Goal: Information Seeking & Learning: Learn about a topic

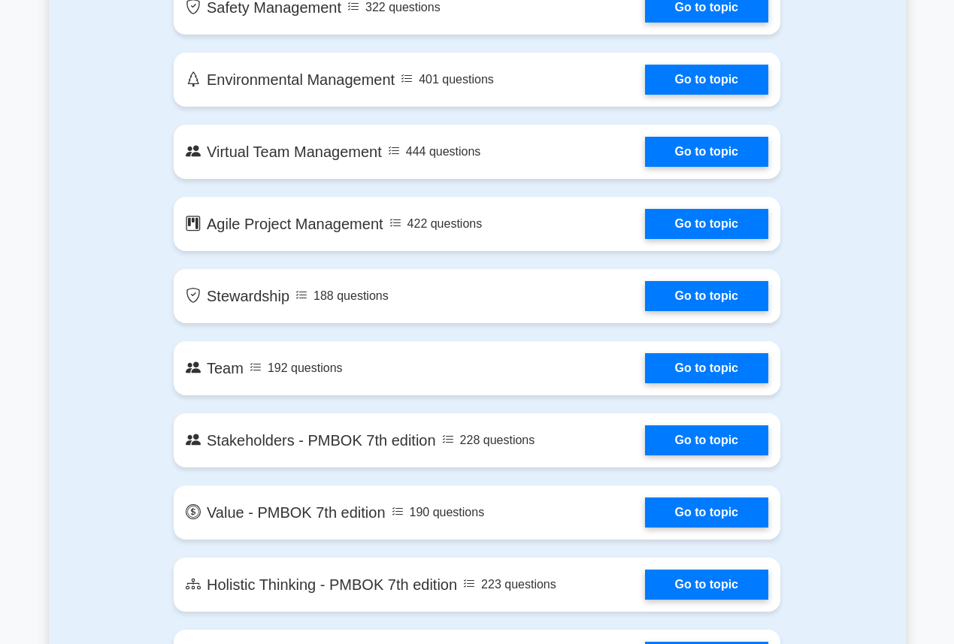
scroll to position [2932, 0]
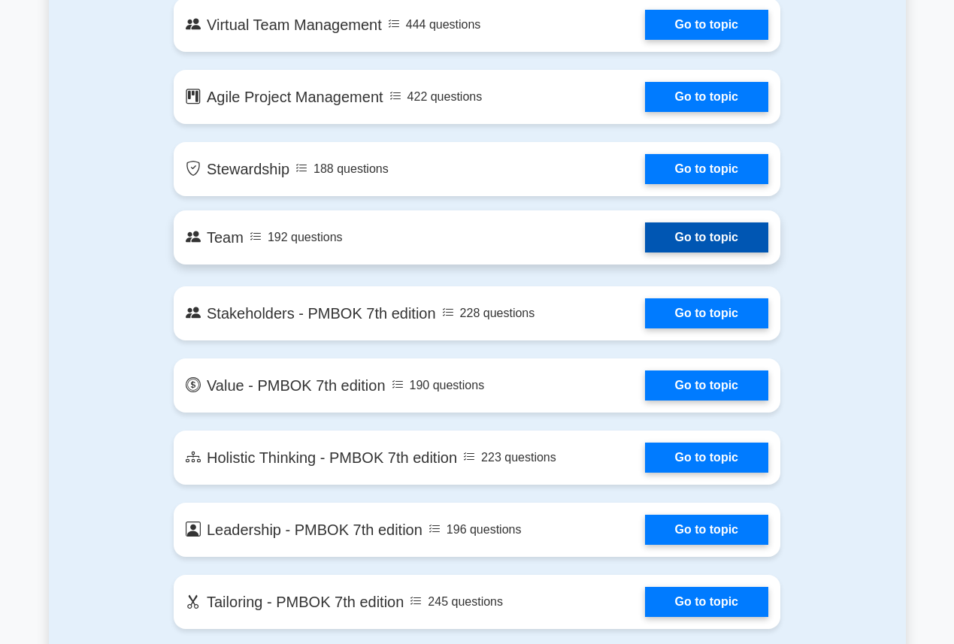
click at [710, 236] on link "Go to topic" at bounding box center [706, 238] width 123 height 30
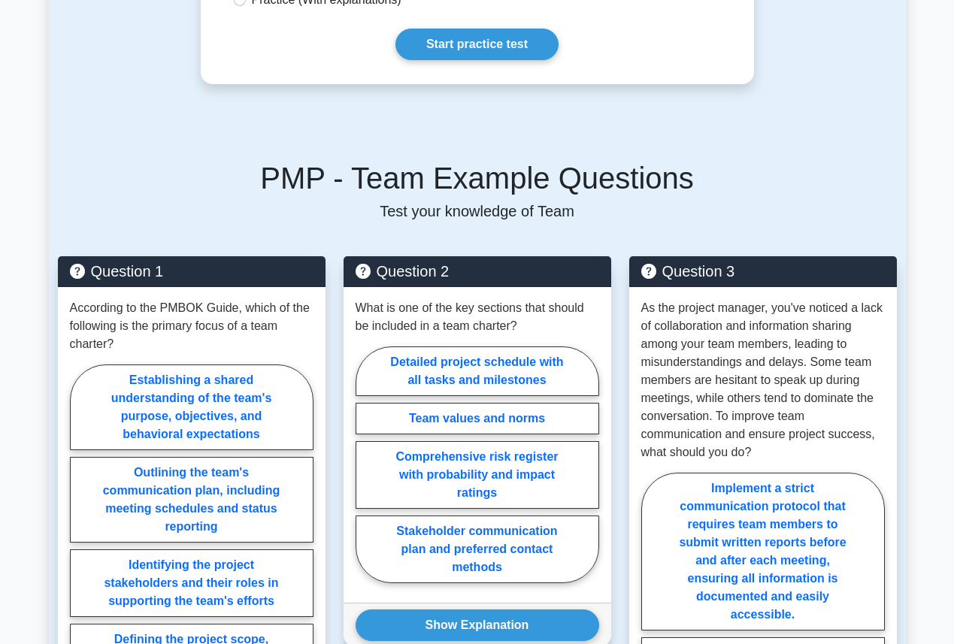
scroll to position [1053, 0]
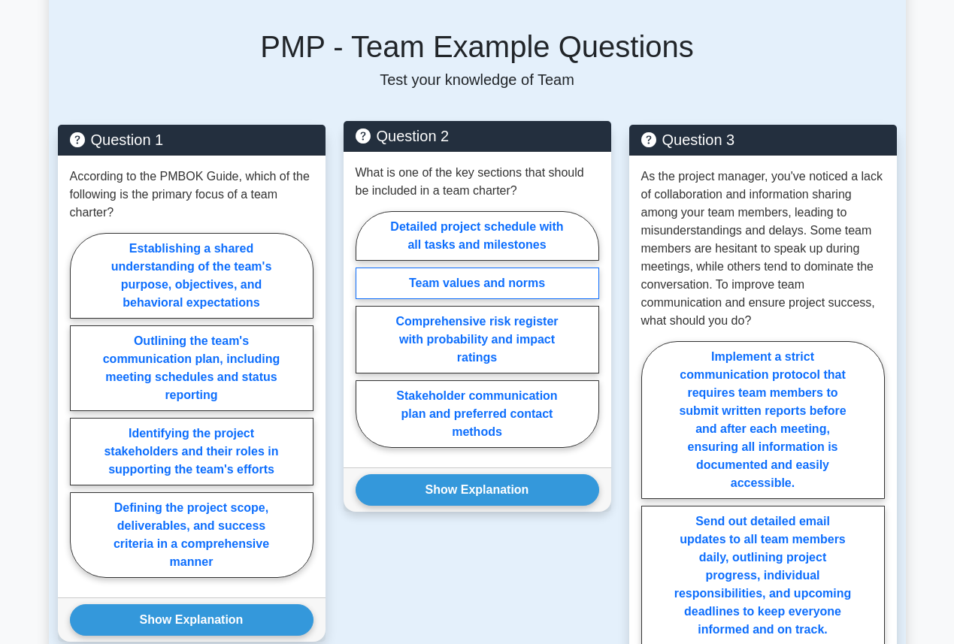
click at [494, 268] on label "Team values and norms" at bounding box center [478, 284] width 244 height 32
click at [365, 329] on input "Team values and norms" at bounding box center [361, 334] width 10 height 10
radio input "true"
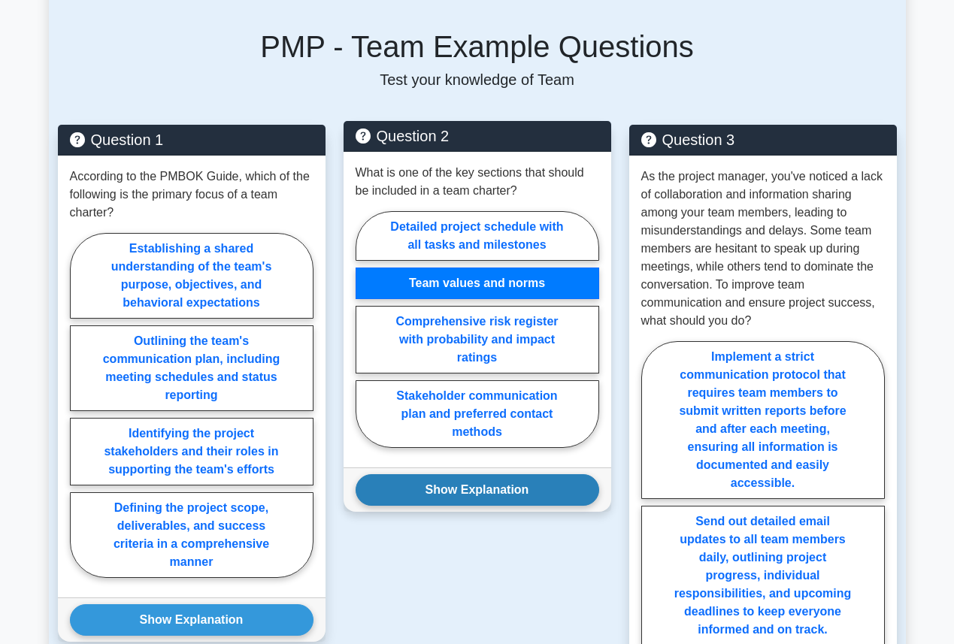
click at [465, 474] on button "Show Explanation" at bounding box center [478, 490] width 244 height 32
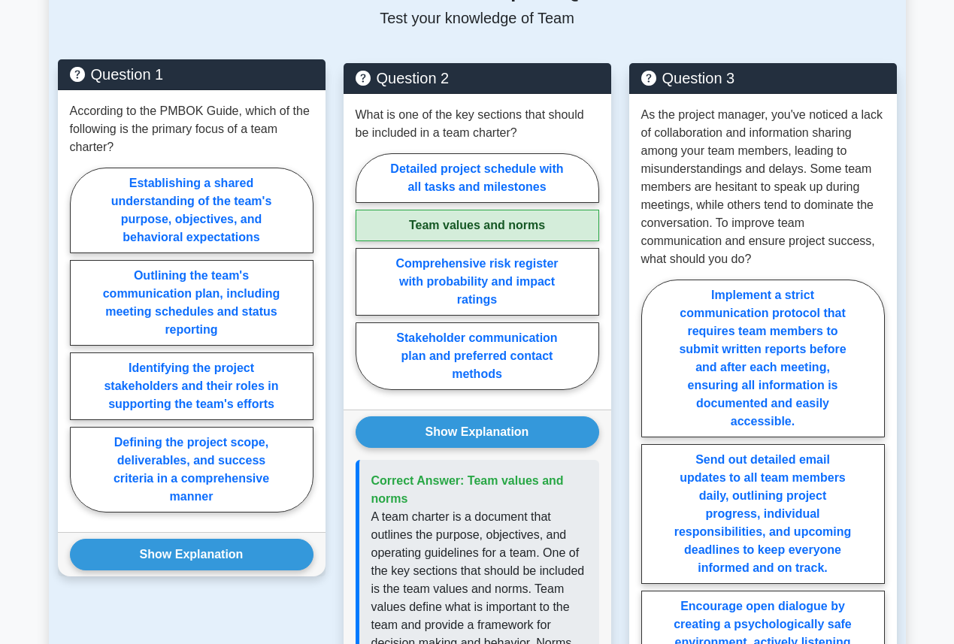
scroll to position [1128, 0]
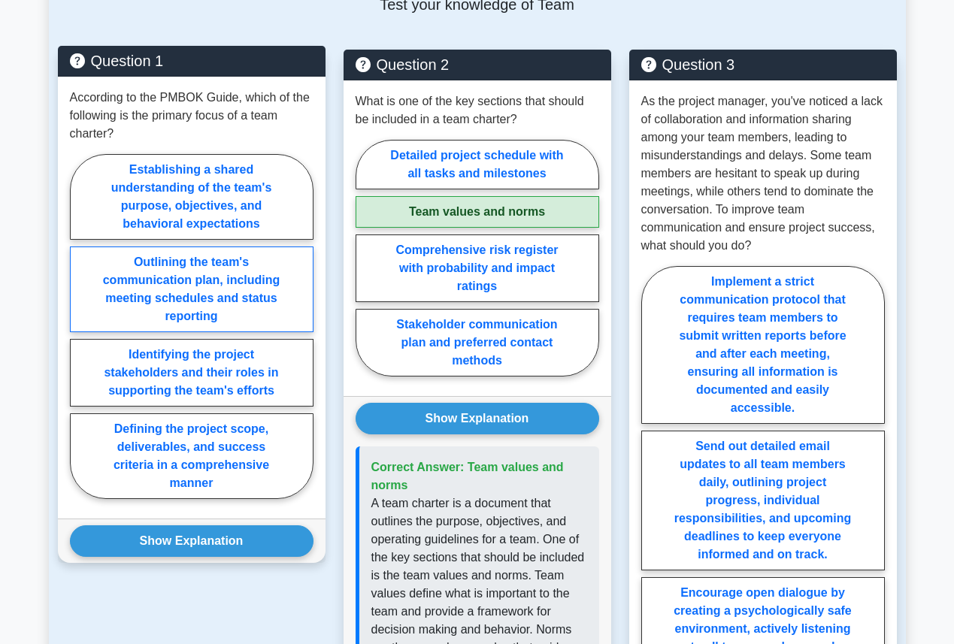
drag, startPoint x: 165, startPoint y: 171, endPoint x: 256, endPoint y: 312, distance: 168.1
click at [168, 178] on label "Establishing a shared understanding of the team's purpose, objectives, and beha…" at bounding box center [192, 197] width 244 height 86
click at [80, 326] on input "Establishing a shared understanding of the team's purpose, objectives, and beha…" at bounding box center [75, 331] width 10 height 10
radio input "true"
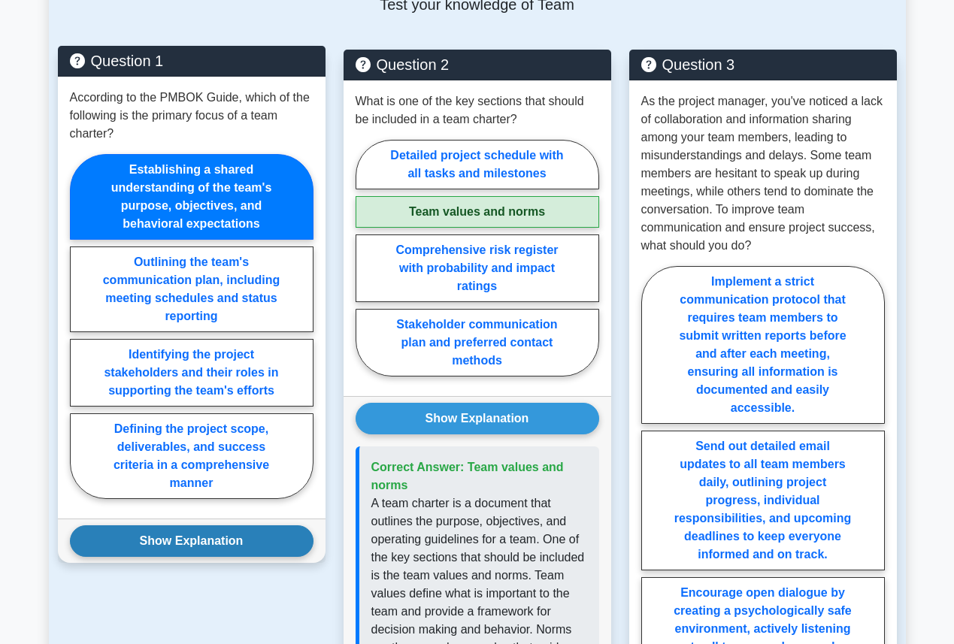
click at [216, 526] on button "Show Explanation" at bounding box center [192, 542] width 244 height 32
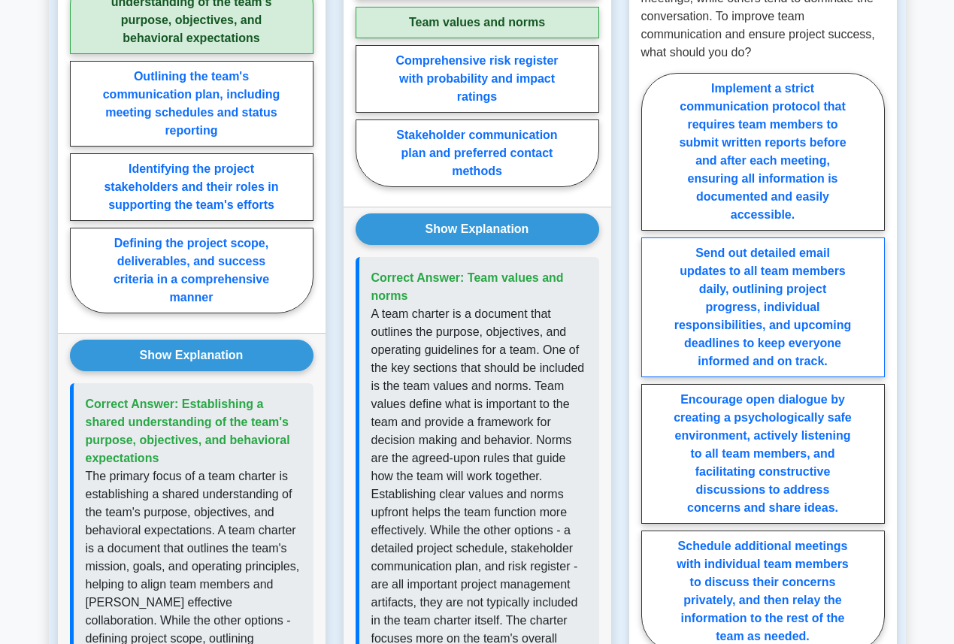
scroll to position [1353, 0]
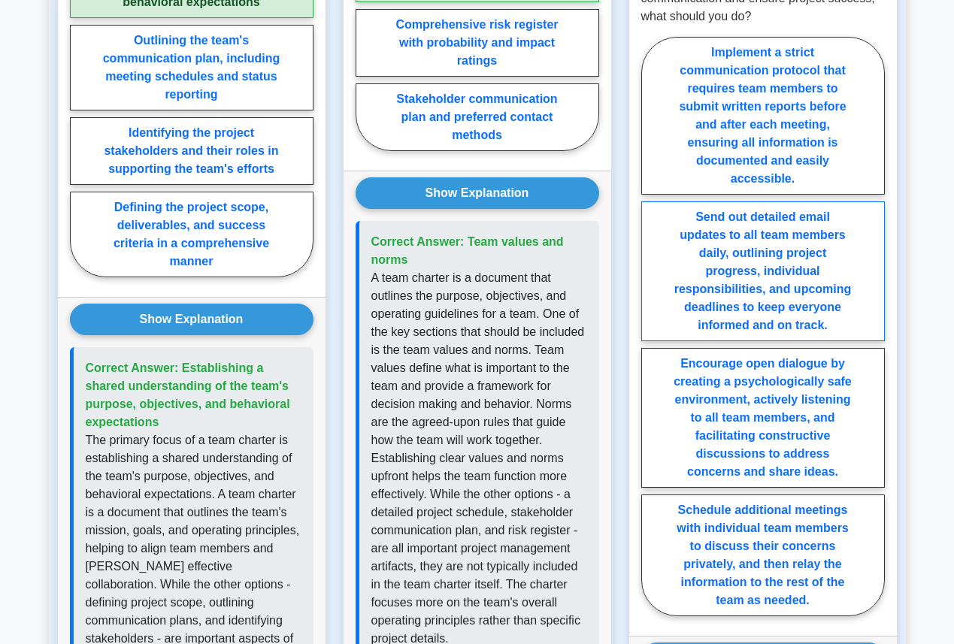
click at [746, 268] on label "Send out detailed email updates to all team members daily, outlining project pr…" at bounding box center [763, 271] width 244 height 140
click at [651, 326] on input "Send out detailed email updates to all team members daily, outlining project pr…" at bounding box center [646, 331] width 10 height 10
radio input "true"
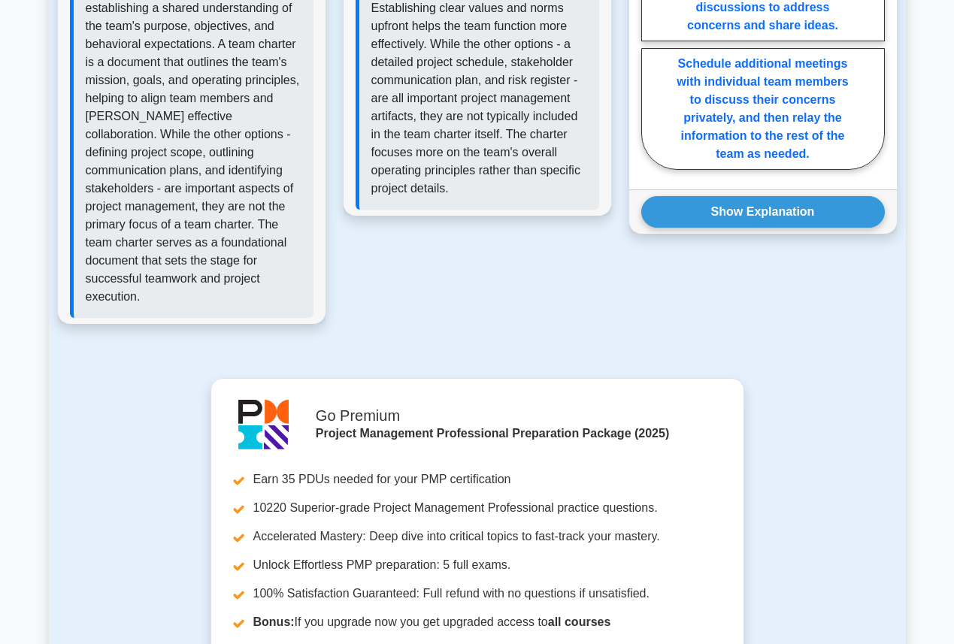
scroll to position [1804, 0]
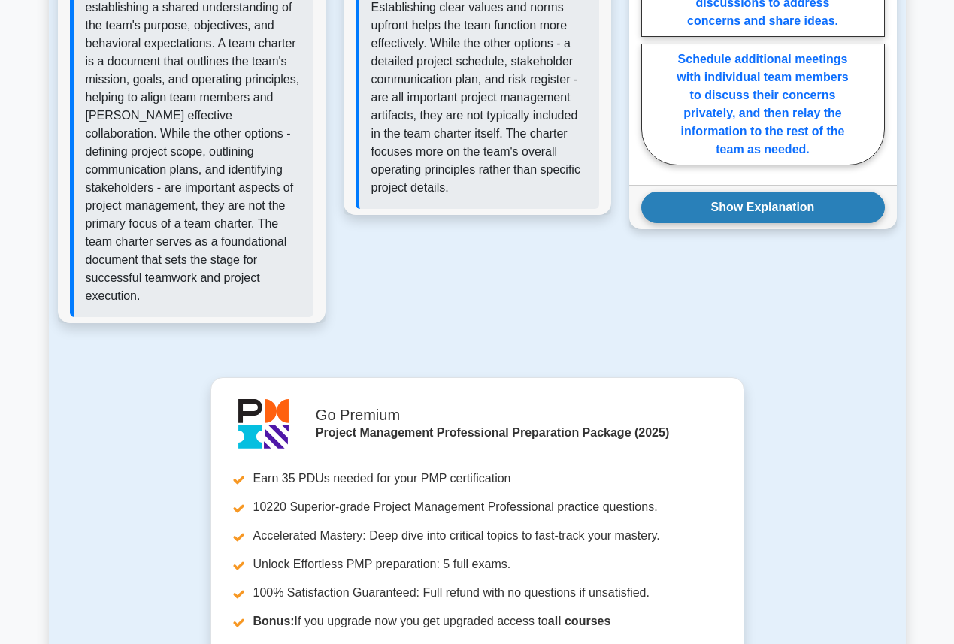
click at [791, 192] on button "Show Explanation" at bounding box center [763, 208] width 244 height 32
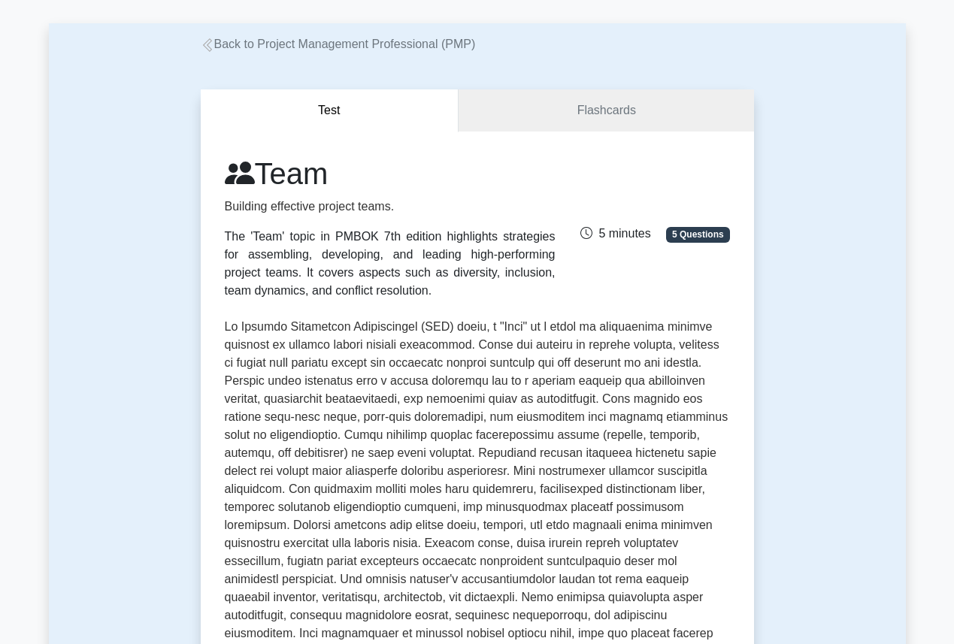
scroll to position [0, 0]
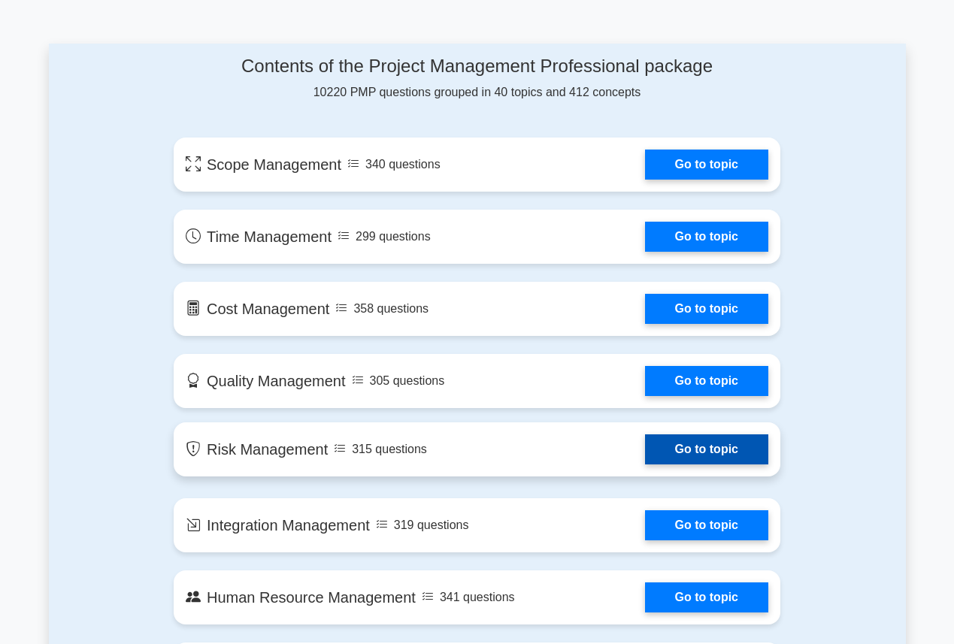
scroll to position [752, 0]
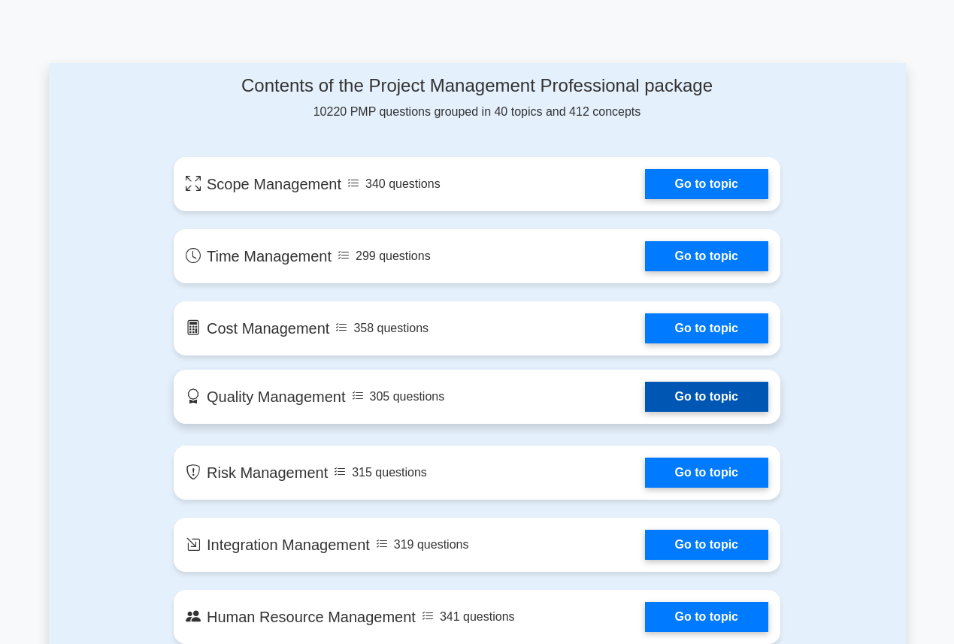
click at [689, 401] on link "Go to topic" at bounding box center [706, 397] width 123 height 30
